Goal: Task Accomplishment & Management: Use online tool/utility

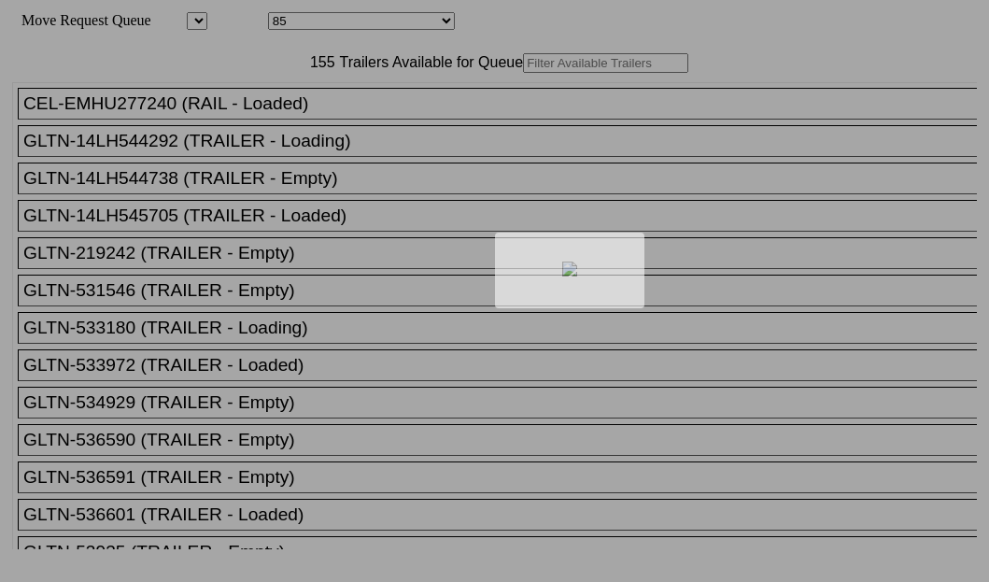
select select "8141"
click at [342, 120] on div at bounding box center [494, 291] width 989 height 582
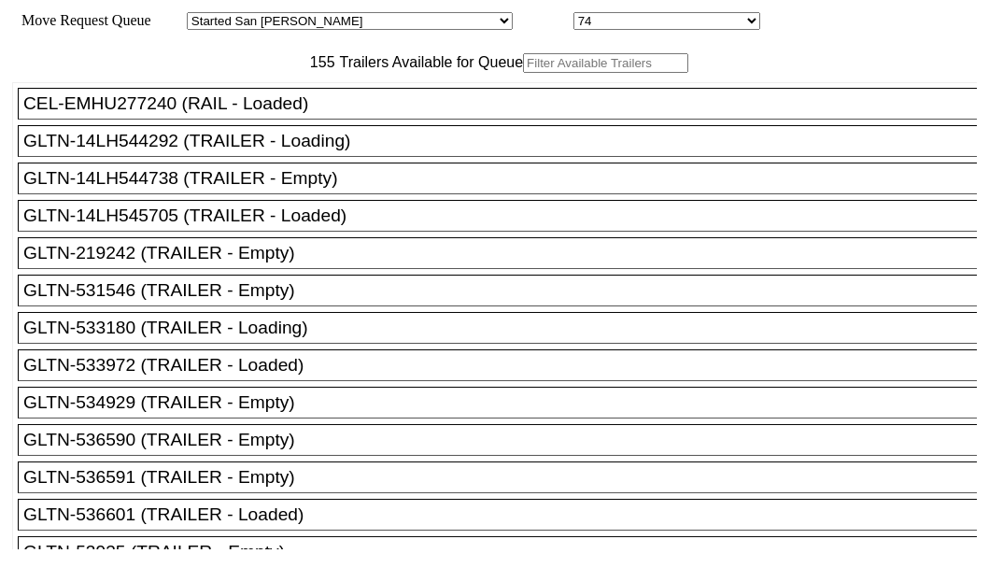
click at [523, 73] on input "text" at bounding box center [605, 63] width 165 height 20
paste input "JBHU298336"
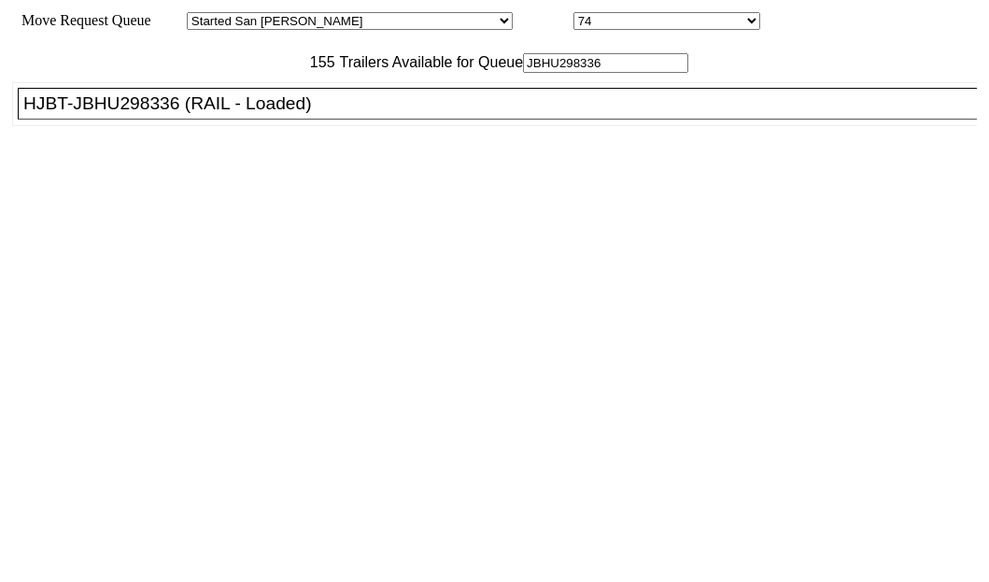
type input "JBHU298336"
click at [159, 114] on div "HJBT-JBHU298336 (RAIL - Loaded)" at bounding box center [505, 103] width 965 height 21
click at [158, 114] on div "HJBT-JBHU298336 (RAIL - Loaded)" at bounding box center [505, 103] width 965 height 21
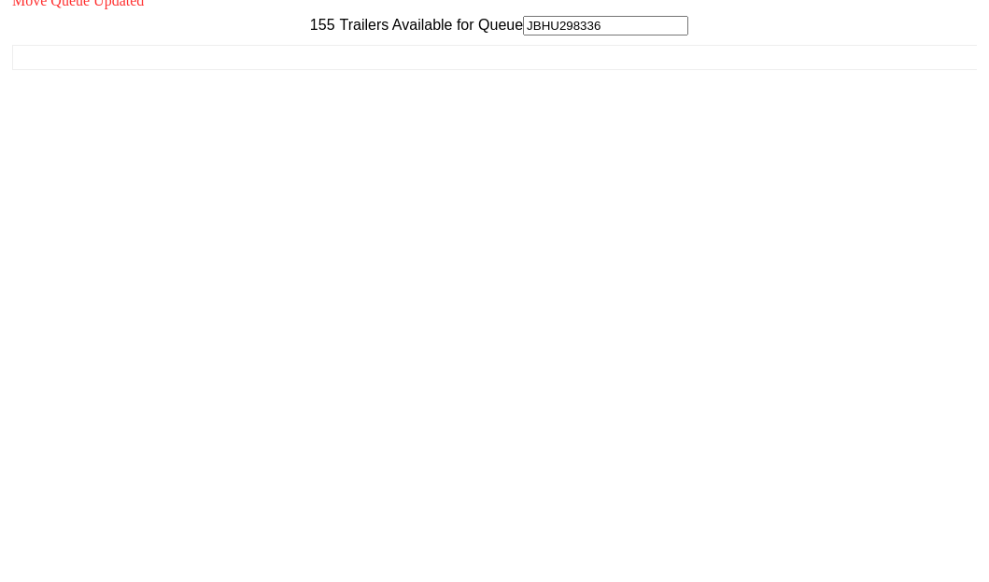
scroll to position [75, 0]
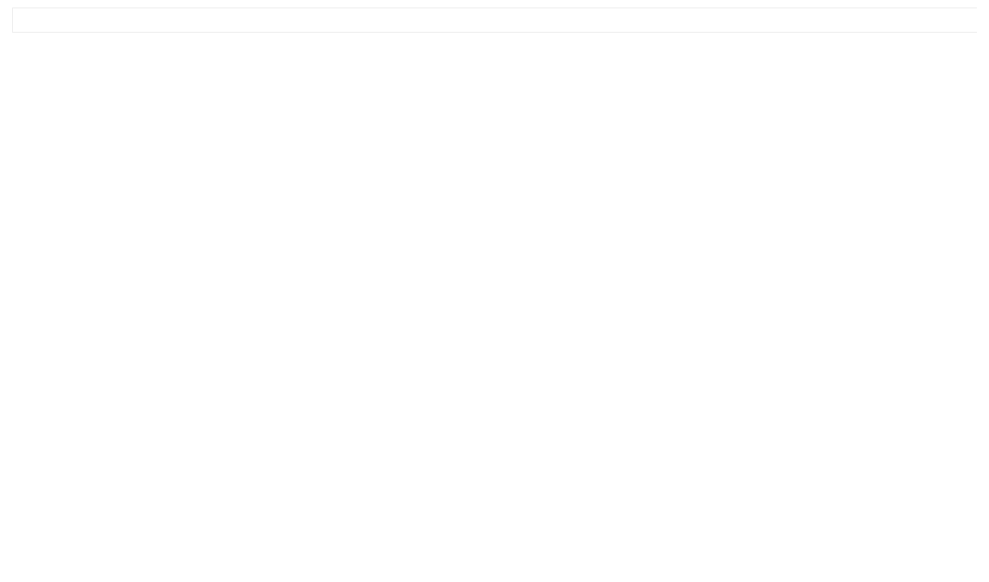
drag, startPoint x: 861, startPoint y: 530, endPoint x: 754, endPoint y: 351, distance: 209.0
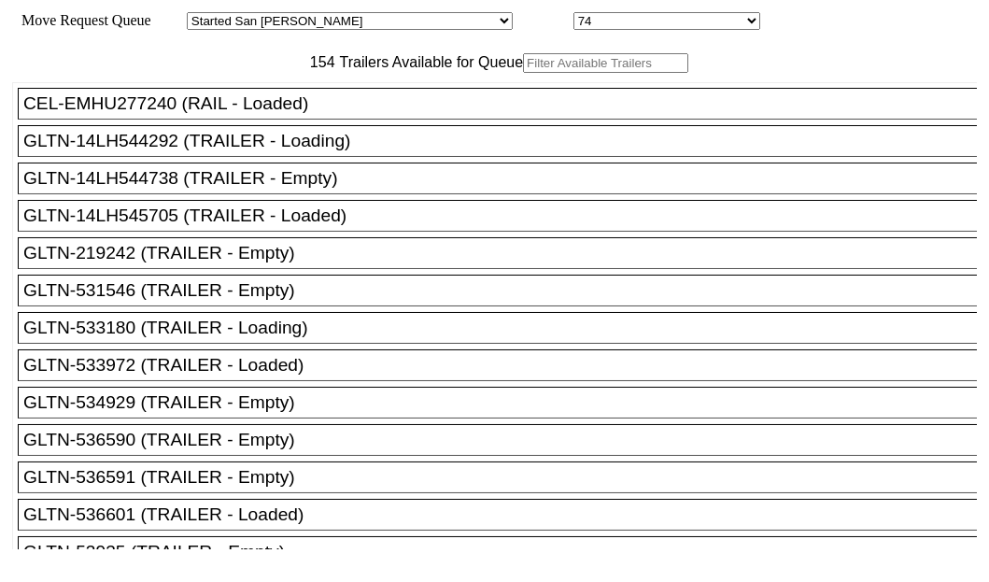
click at [523, 73] on input "text" at bounding box center [605, 63] width 165 height 20
paste input "525503"
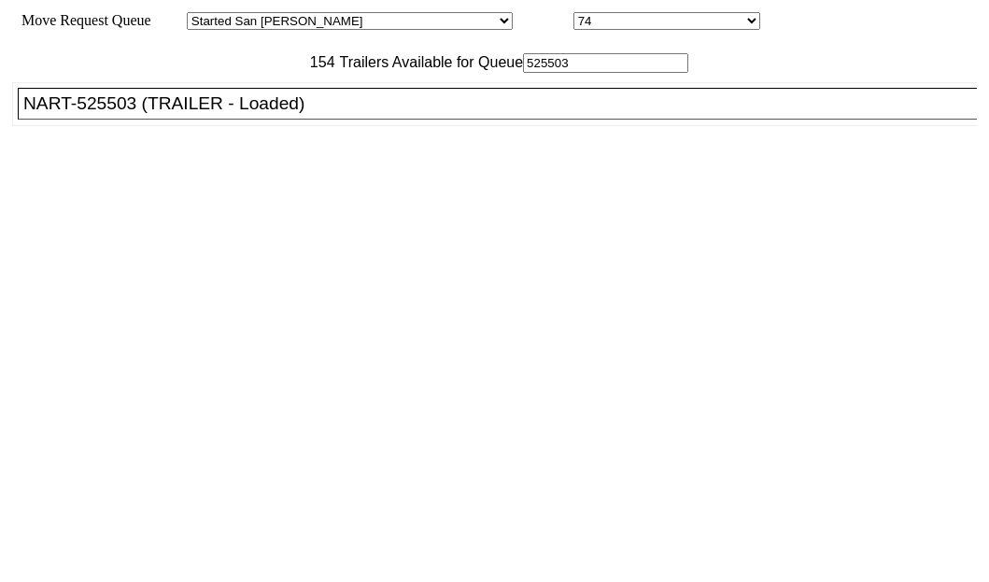
type input "525503"
click at [99, 114] on div "NART-525503 (TRAILER - Loaded)" at bounding box center [505, 103] width 965 height 21
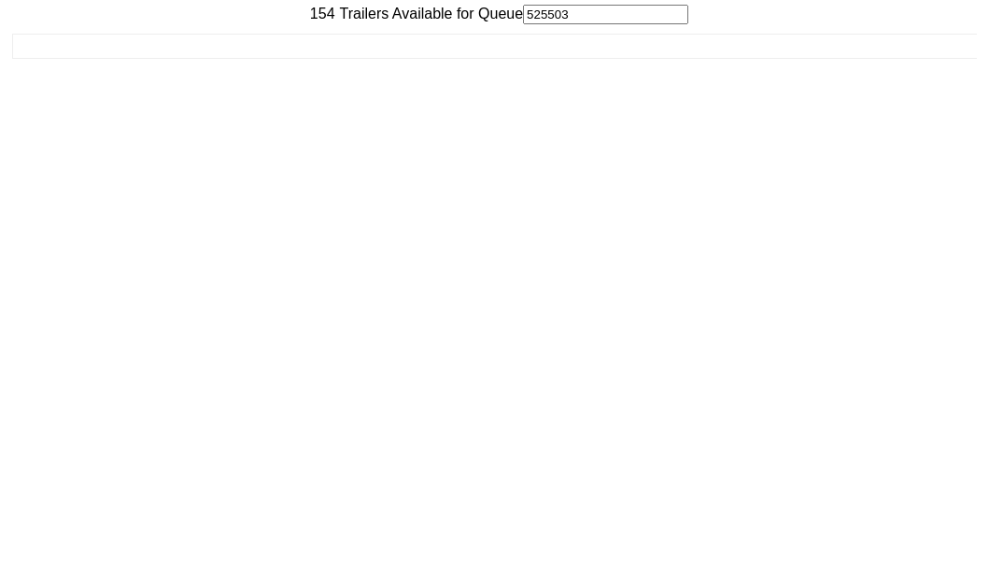
scroll to position [75, 0]
